Goal: Find specific page/section

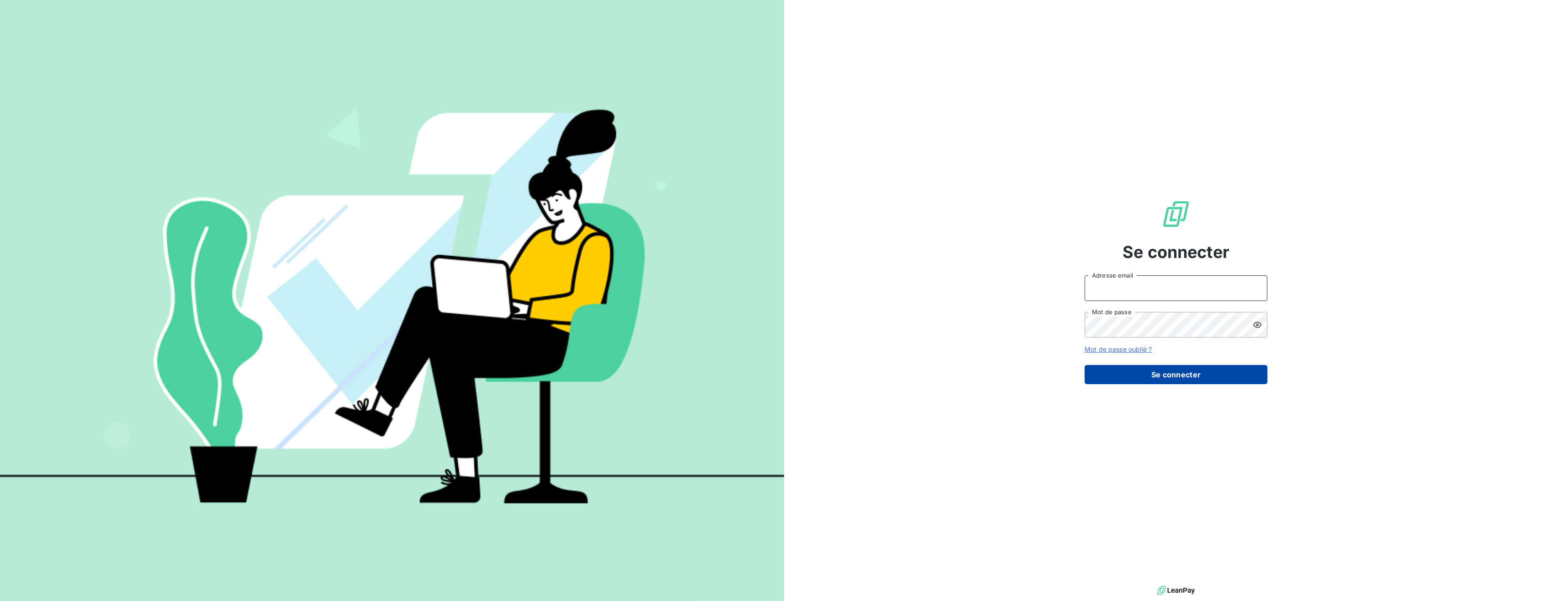
type input "[EMAIL_ADDRESS][DOMAIN_NAME]"
click at [1156, 371] on button "Se connecter" at bounding box center [1176, 374] width 183 height 19
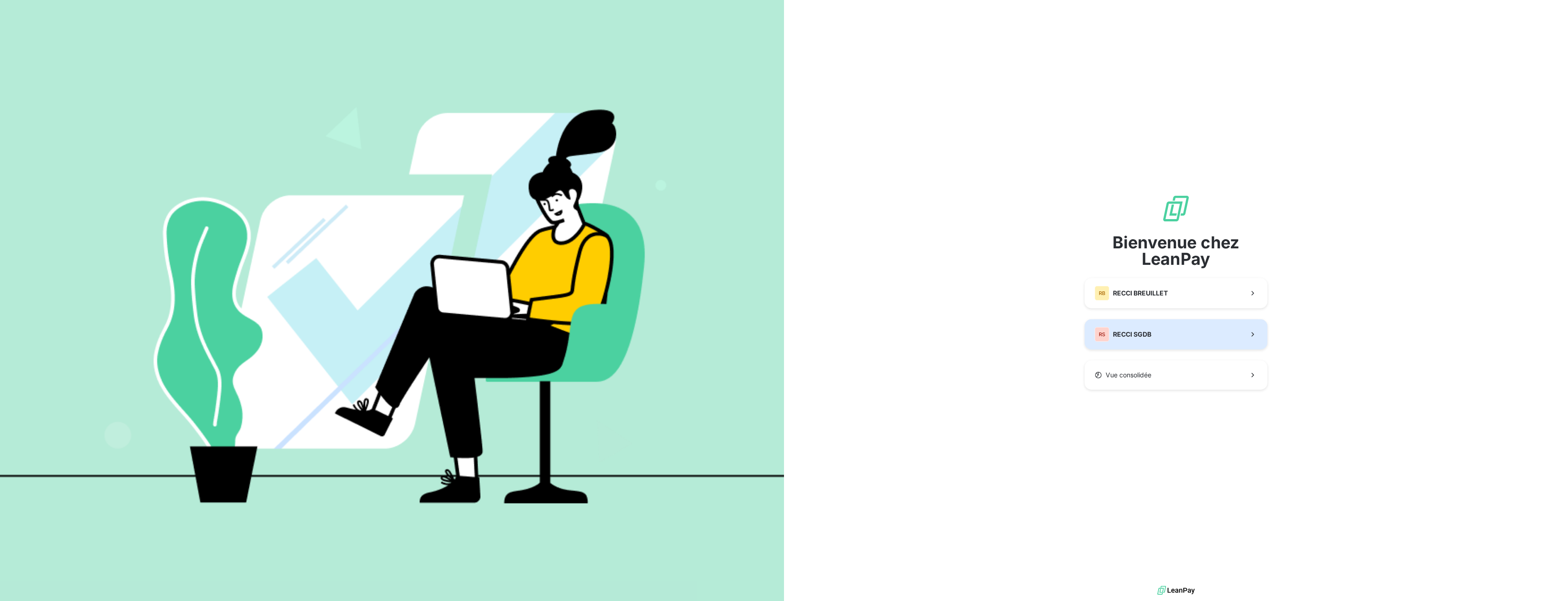
click at [1153, 340] on button "RS RECCI SGDB" at bounding box center [1176, 334] width 183 height 30
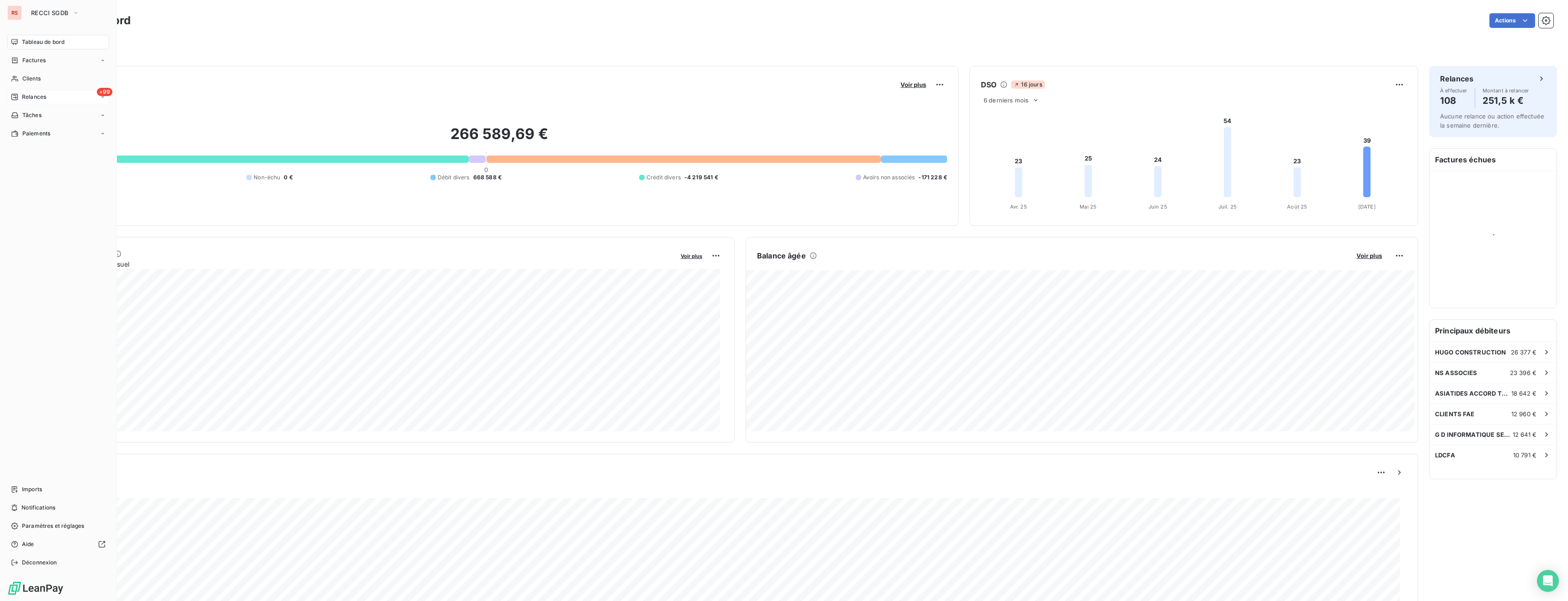
click at [28, 102] on div "+99 Relances" at bounding box center [58, 97] width 102 height 14
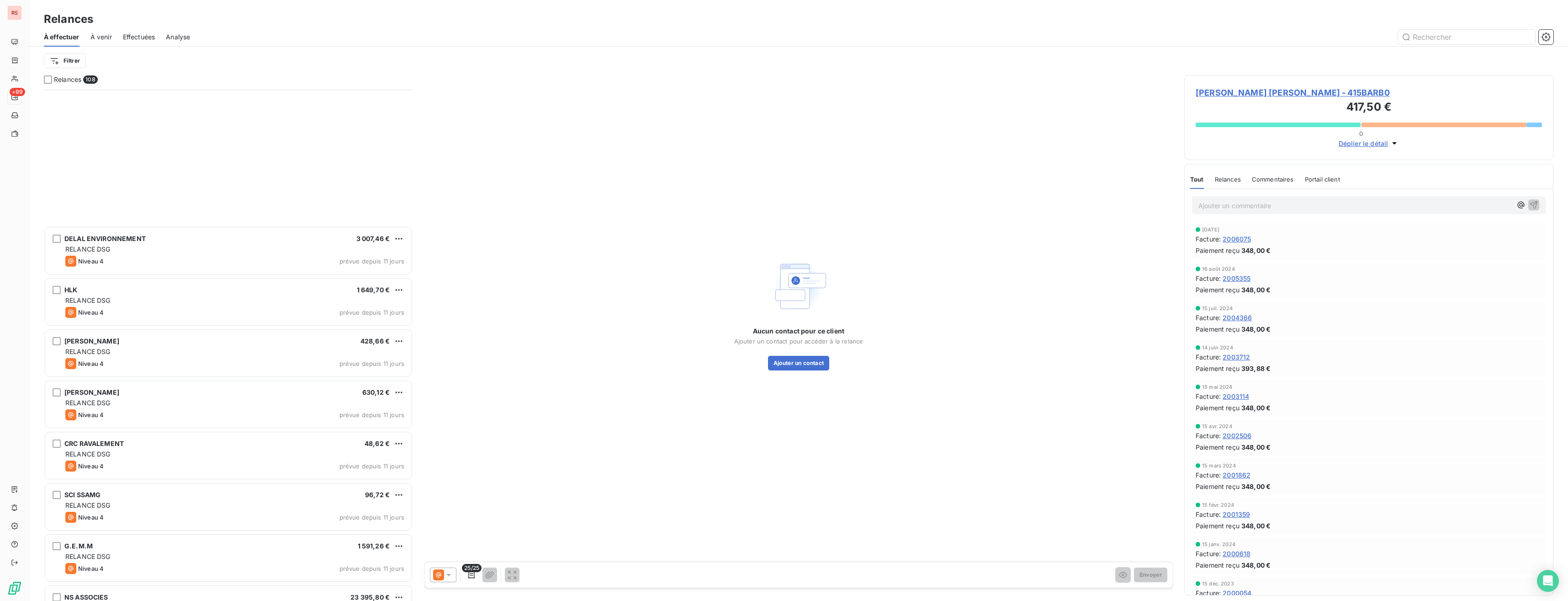
scroll to position [3109, 0]
